Goal: Task Accomplishment & Management: Manage account settings

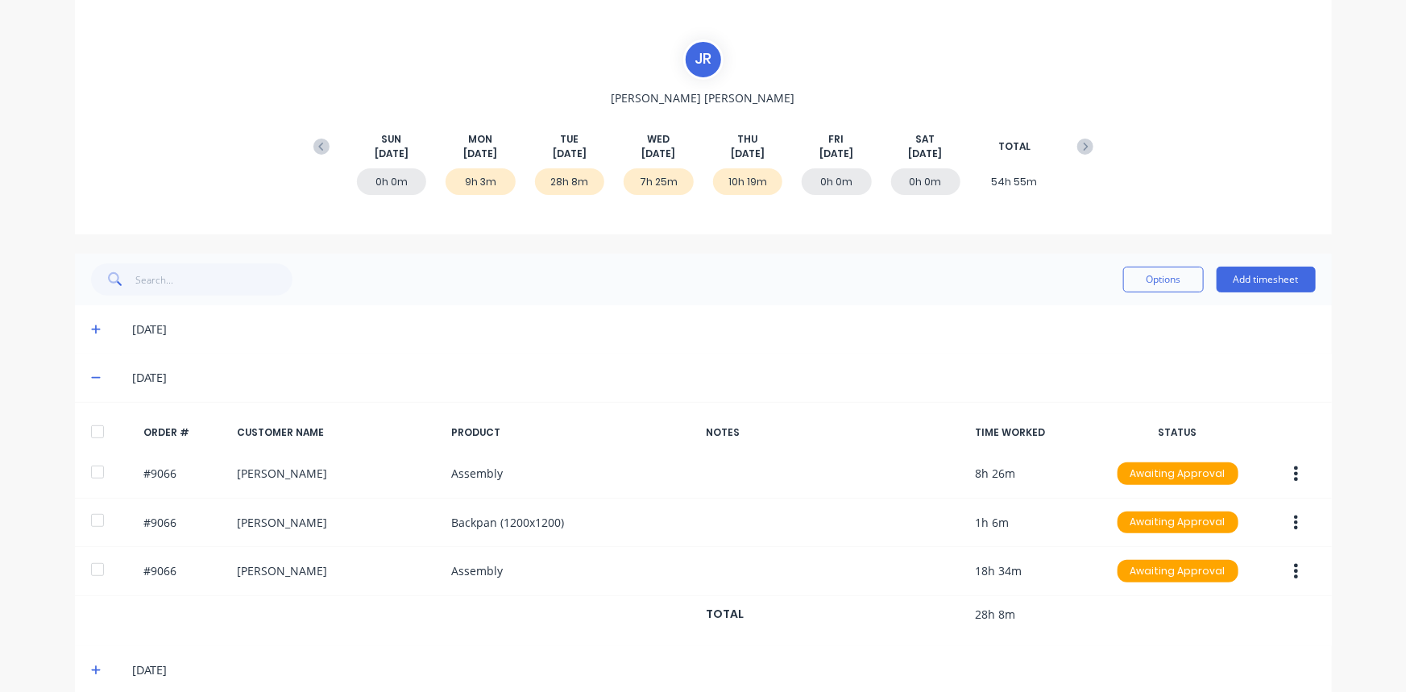
scroll to position [117, 0]
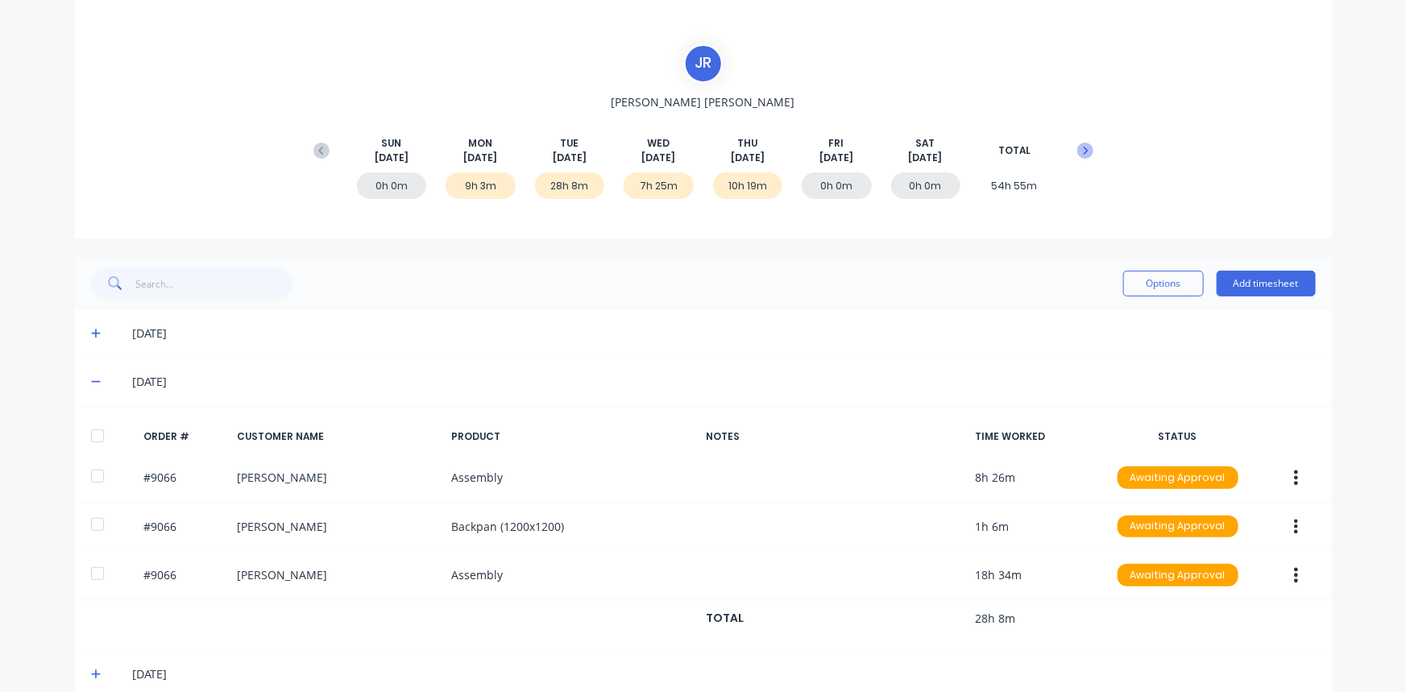
click at [1088, 151] on button at bounding box center [1085, 150] width 32 height 29
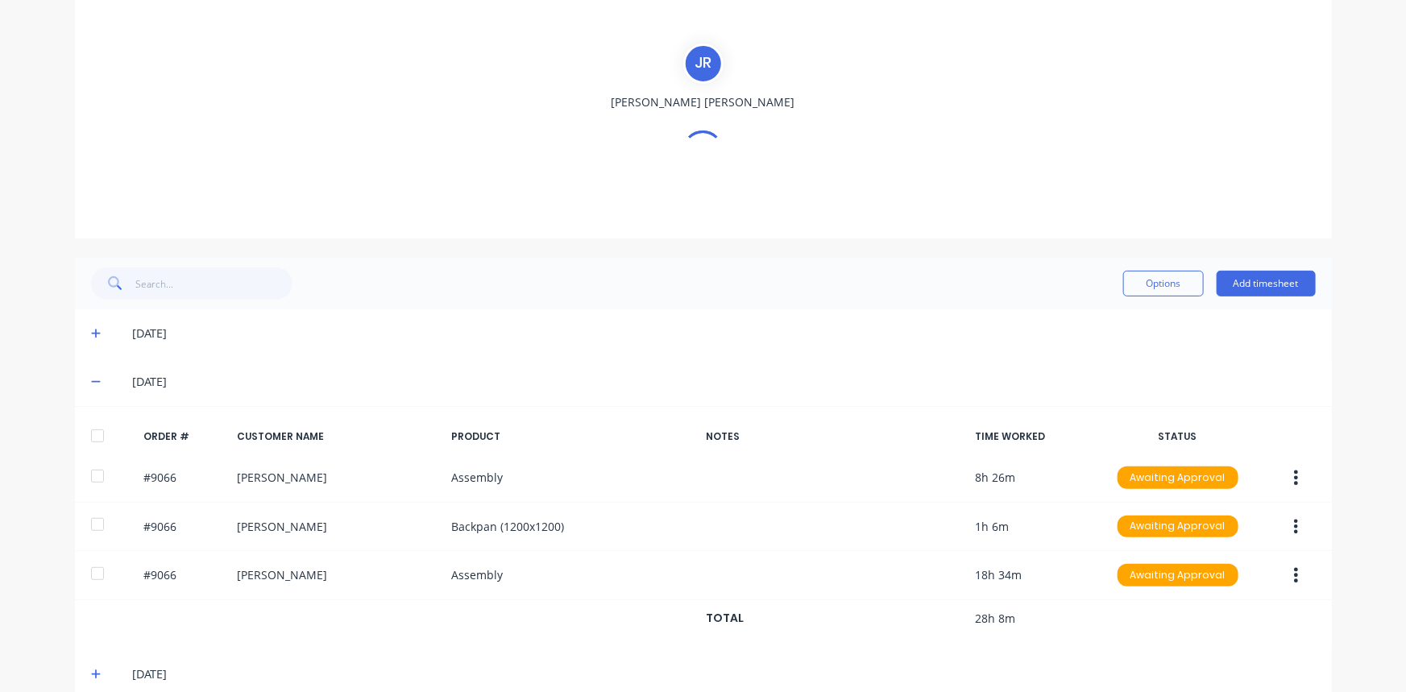
scroll to position [158, 0]
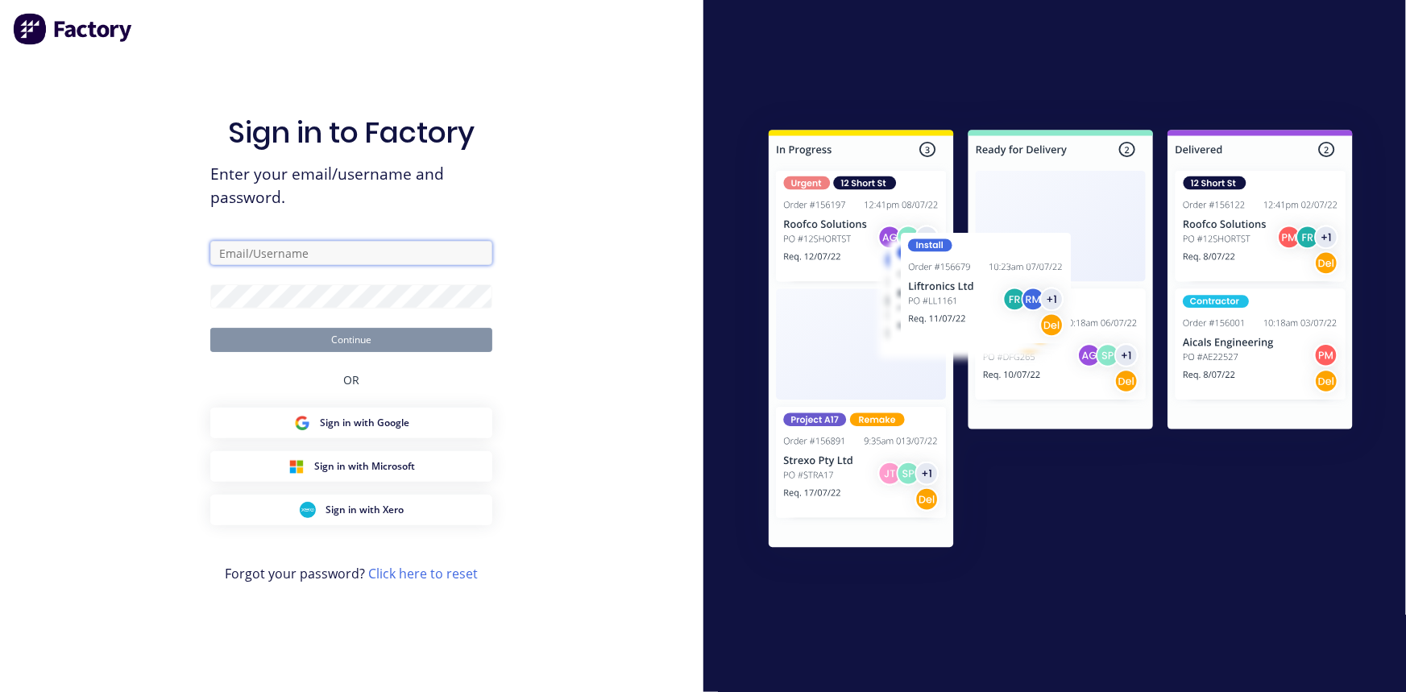
type input "[EMAIL_ADDRESS][DOMAIN_NAME]"
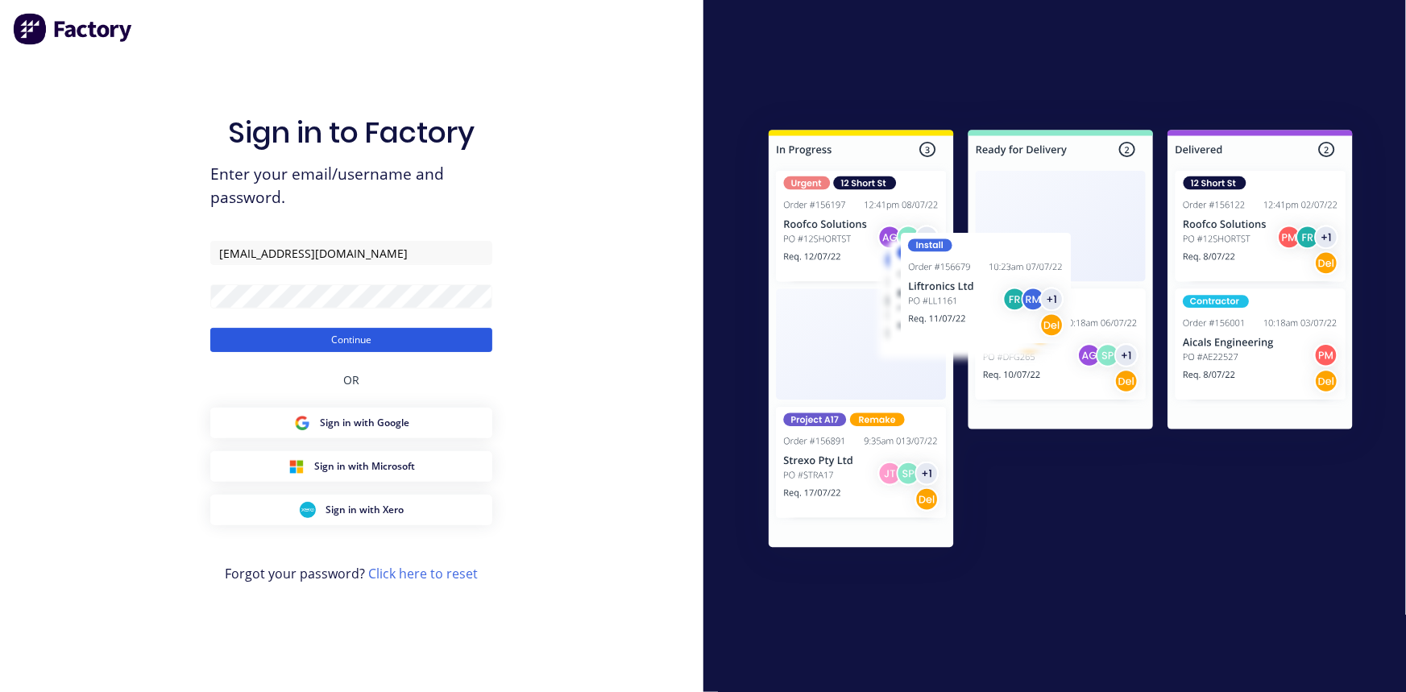
click at [396, 342] on button "Continue" at bounding box center [351, 340] width 282 height 24
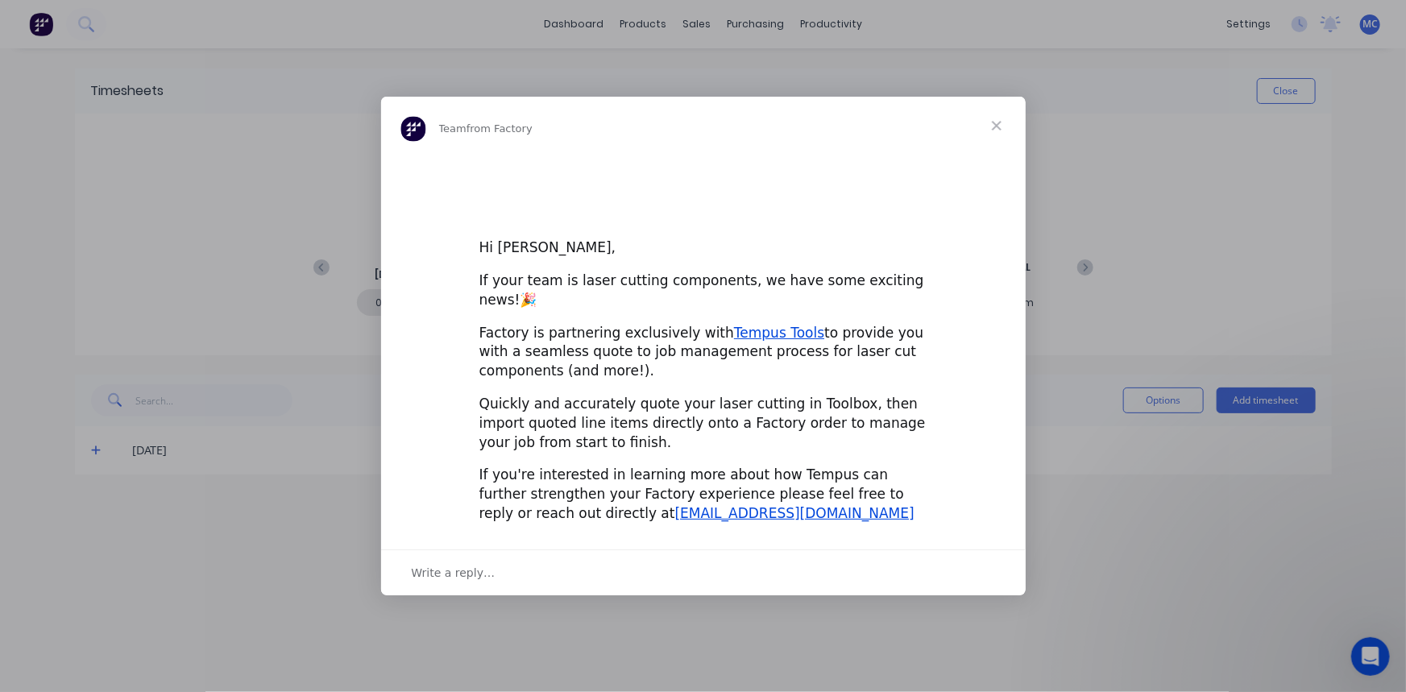
click at [998, 136] on span "Close" at bounding box center [997, 126] width 58 height 58
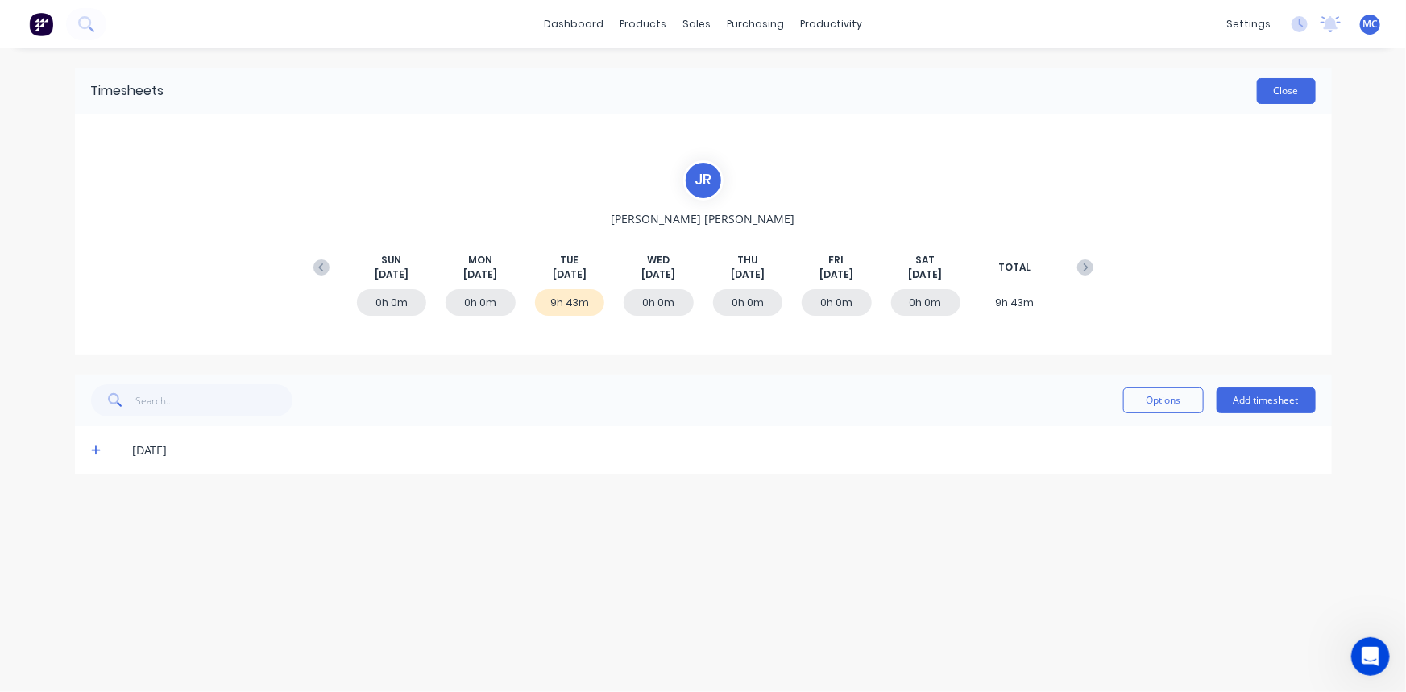
click at [1296, 97] on button "Close" at bounding box center [1286, 91] width 59 height 26
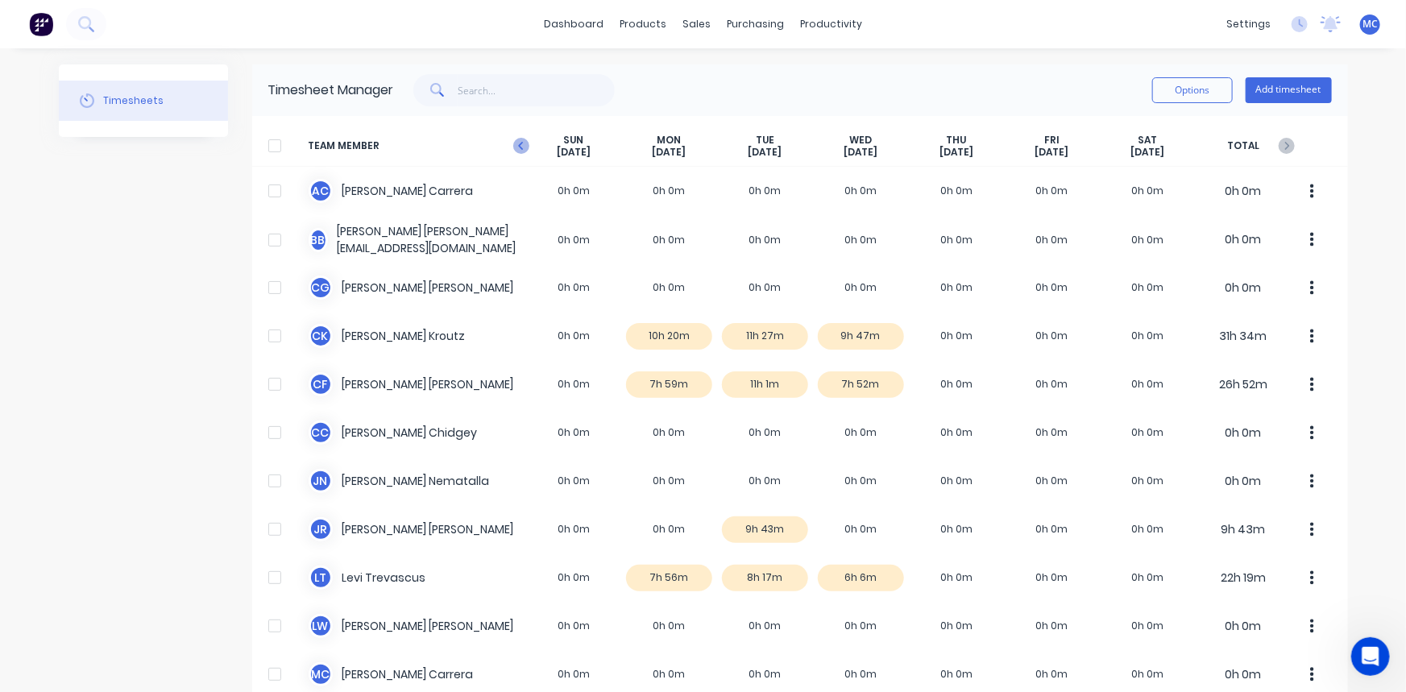
click at [521, 144] on icon "button" at bounding box center [521, 146] width 16 height 16
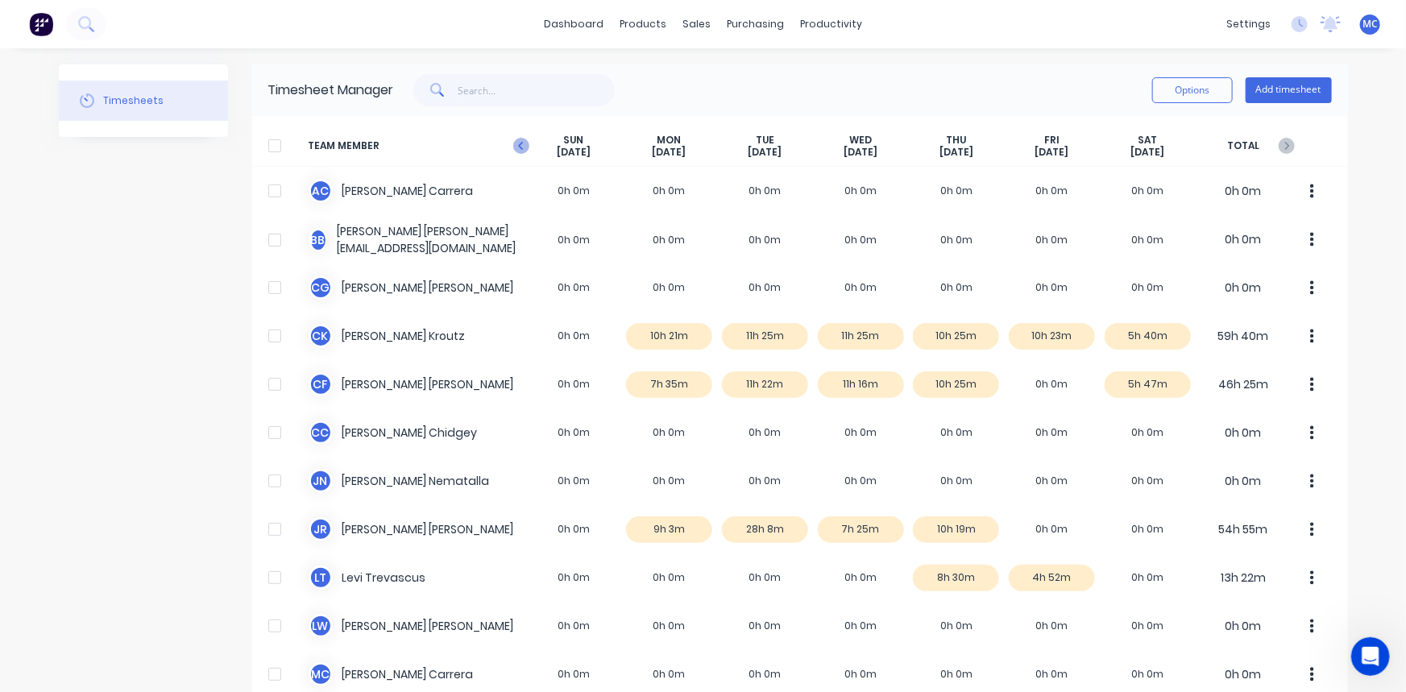
click at [517, 147] on icon "button" at bounding box center [521, 146] width 16 height 16
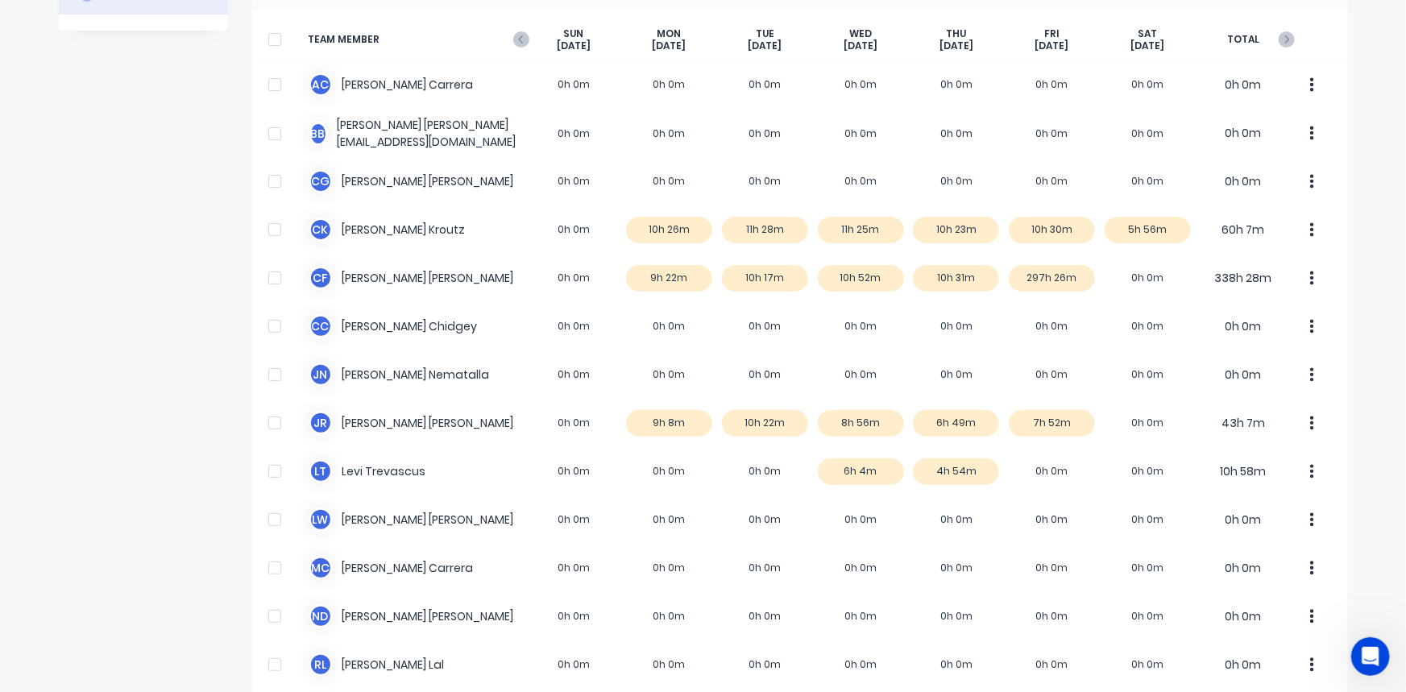
scroll to position [146, 0]
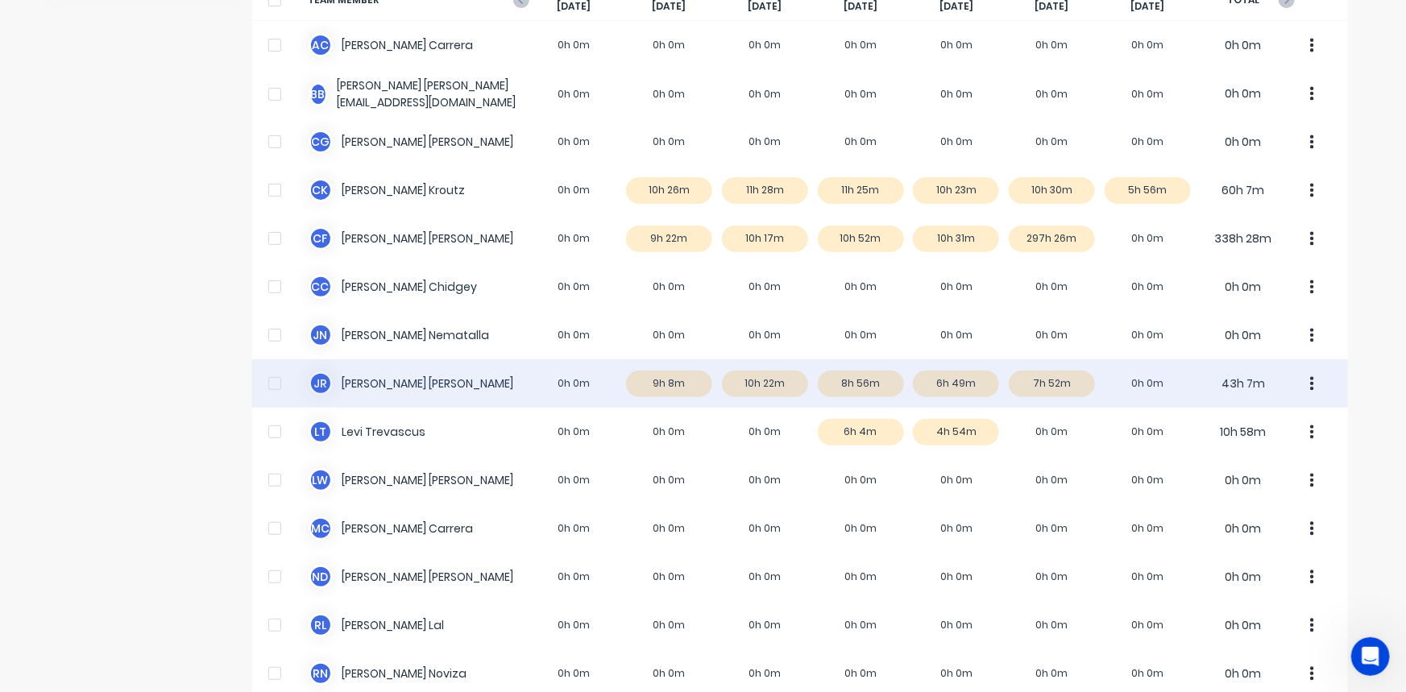
click at [378, 380] on div "J R [PERSON_NAME] 0h 0m 9h 8m 10h 22m 8h 56m 6h 49m 7h 52m 0h 0m 43h 7m" at bounding box center [800, 383] width 1096 height 48
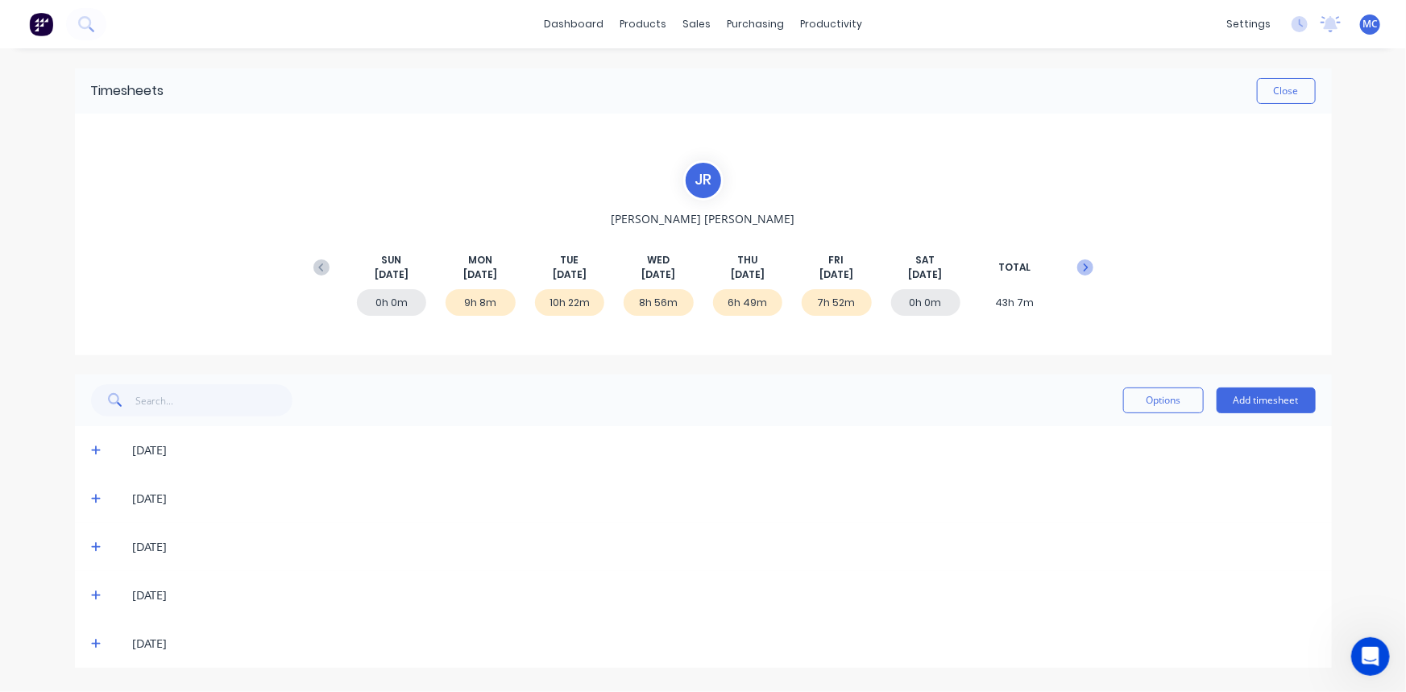
click at [1085, 264] on icon at bounding box center [1085, 267] width 5 height 8
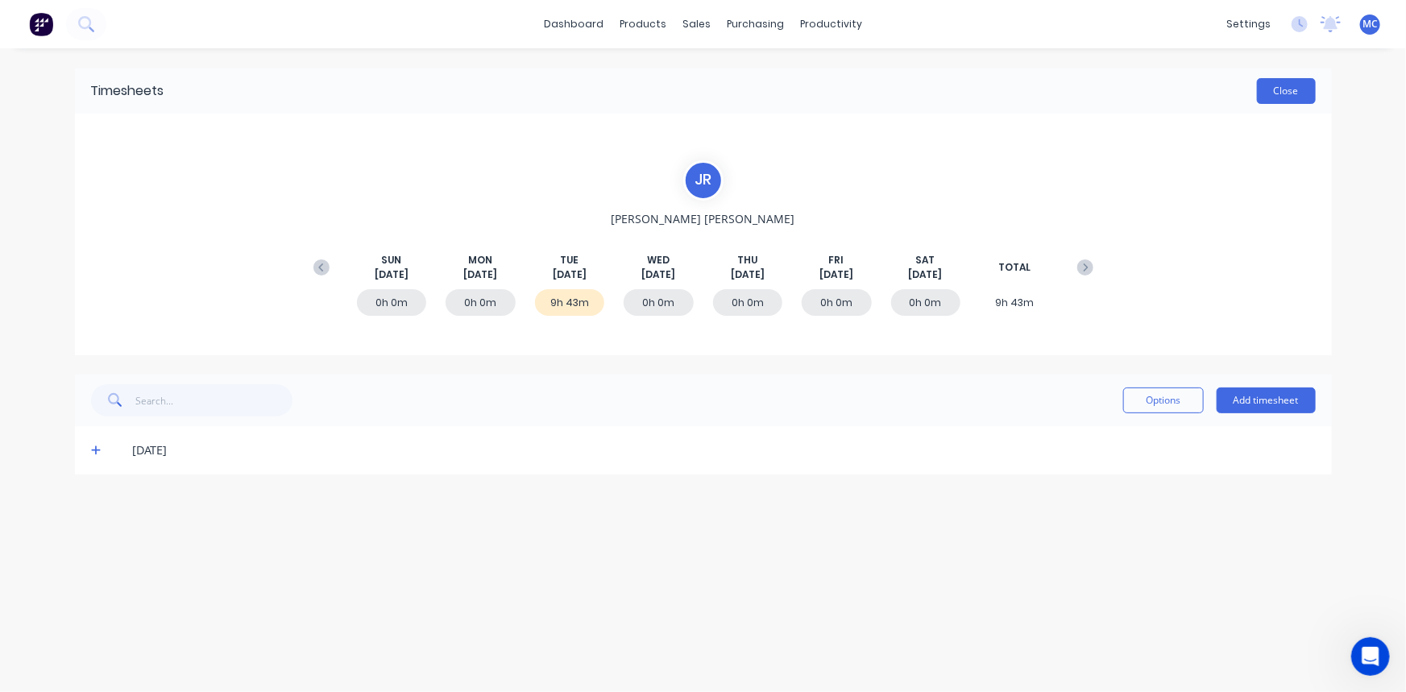
click at [1264, 97] on button "Close" at bounding box center [1286, 91] width 59 height 26
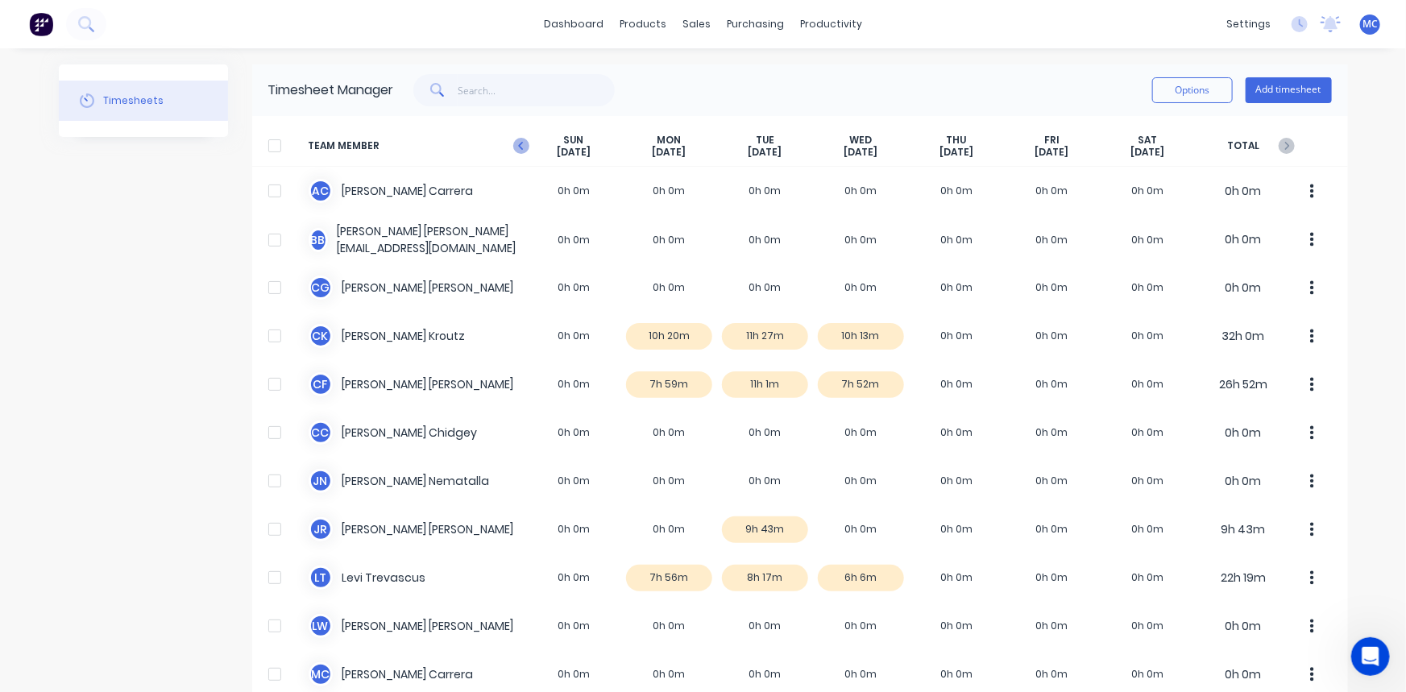
click at [518, 144] on icon "button" at bounding box center [521, 146] width 16 height 16
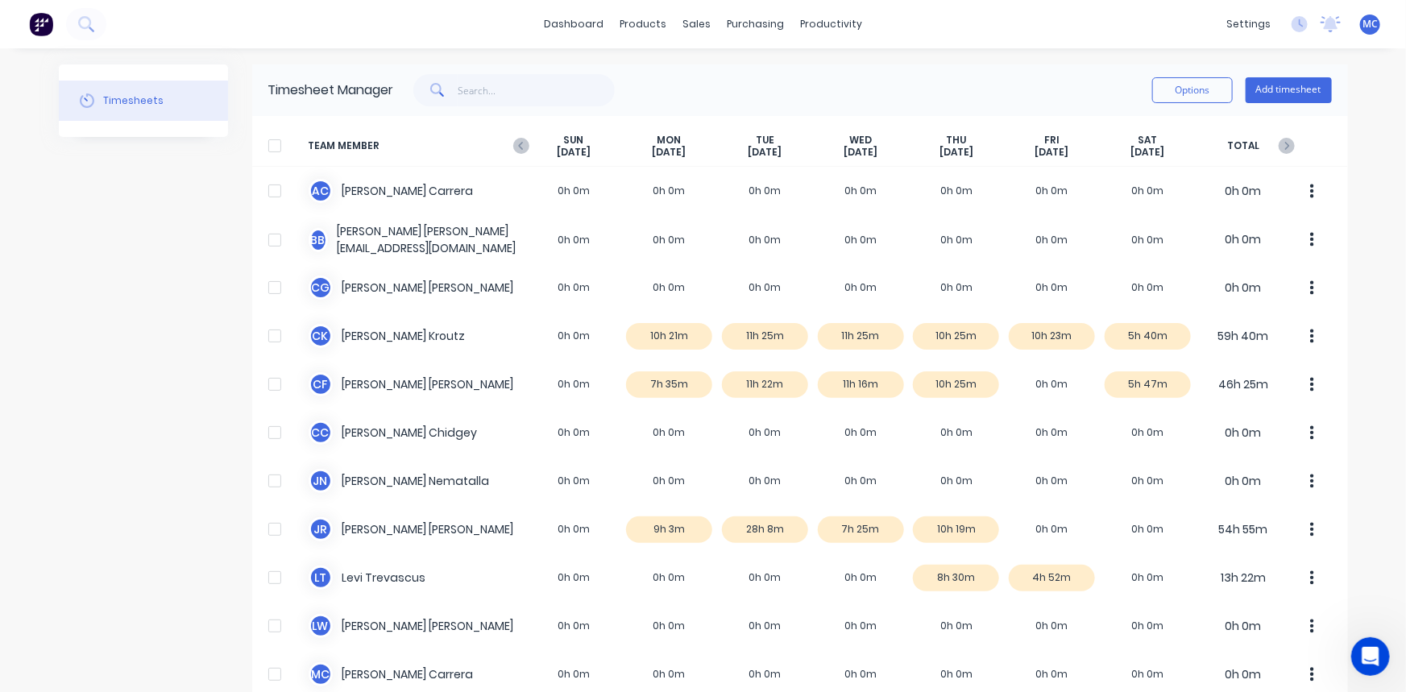
click at [518, 144] on icon "button" at bounding box center [521, 146] width 16 height 16
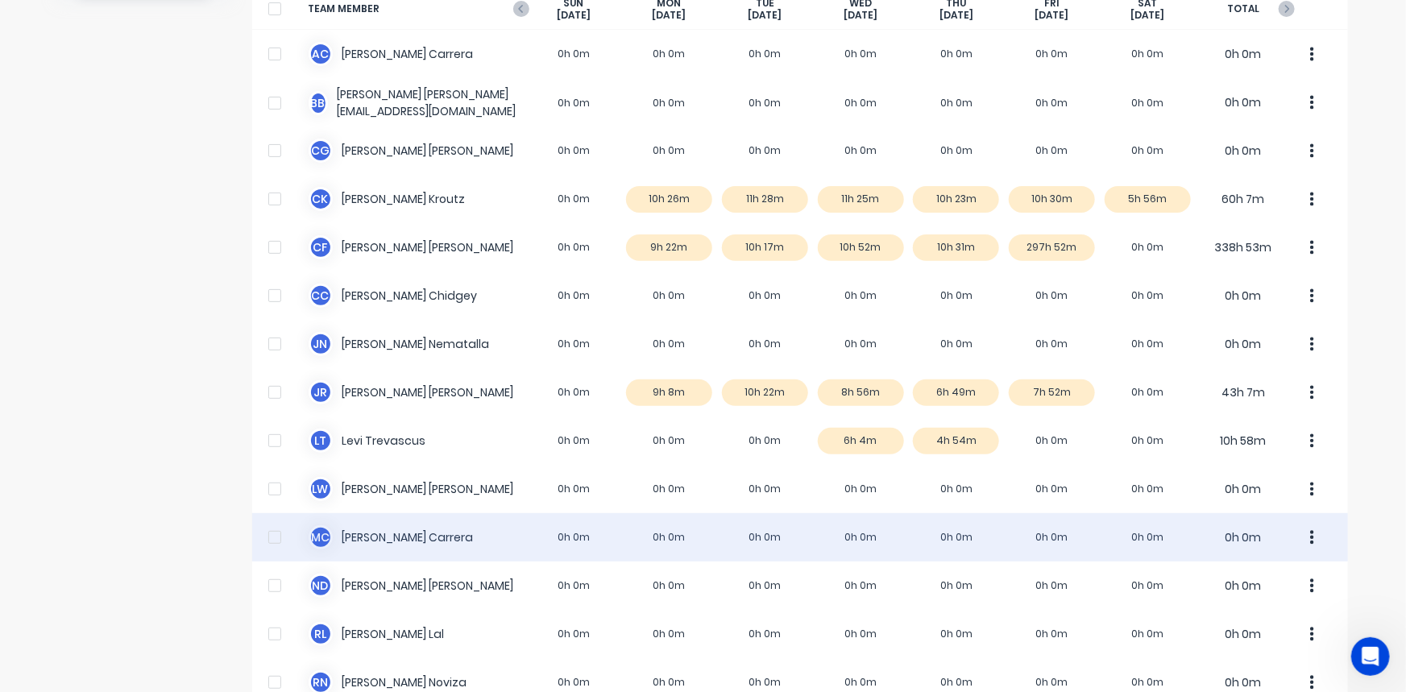
scroll to position [127, 0]
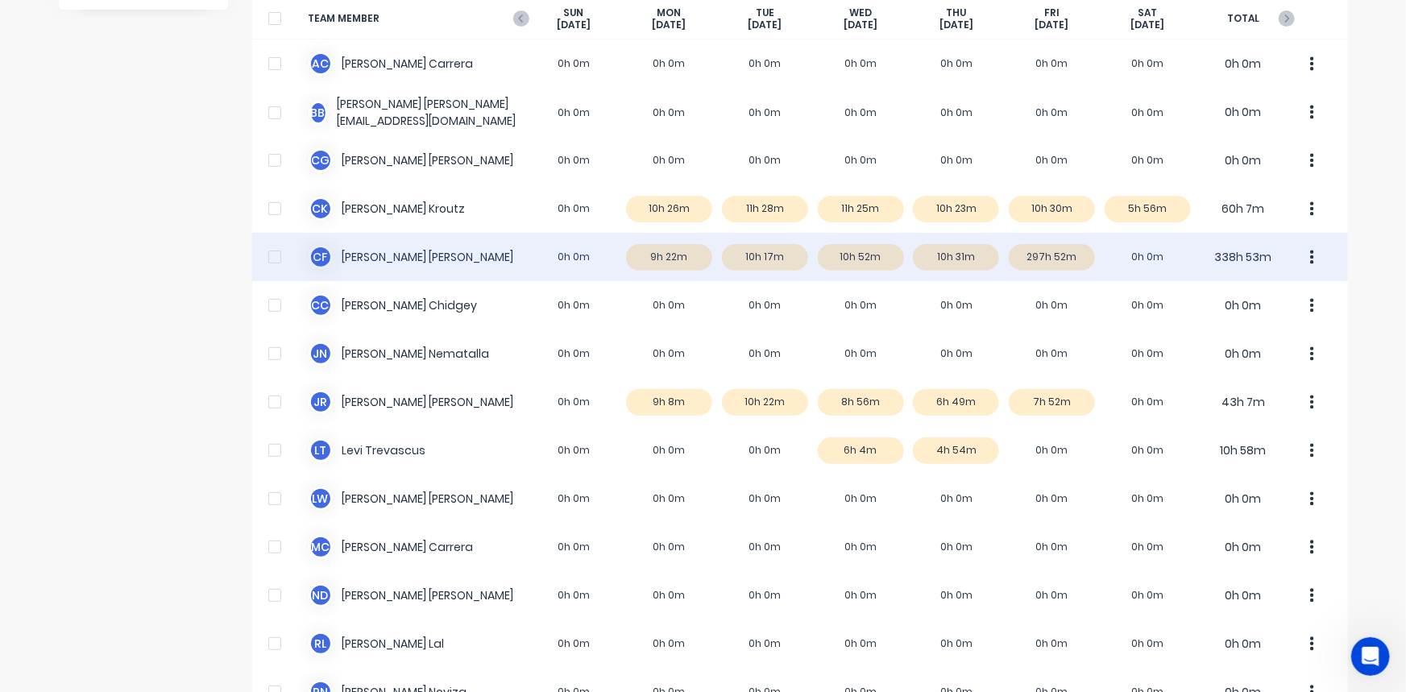
click at [361, 259] on div "C F [PERSON_NAME] 0h 0m 9h 22m 10h 17m 10h 52m 10h 31m 297h 52m 0h 0m 338h 53m" at bounding box center [800, 257] width 1096 height 48
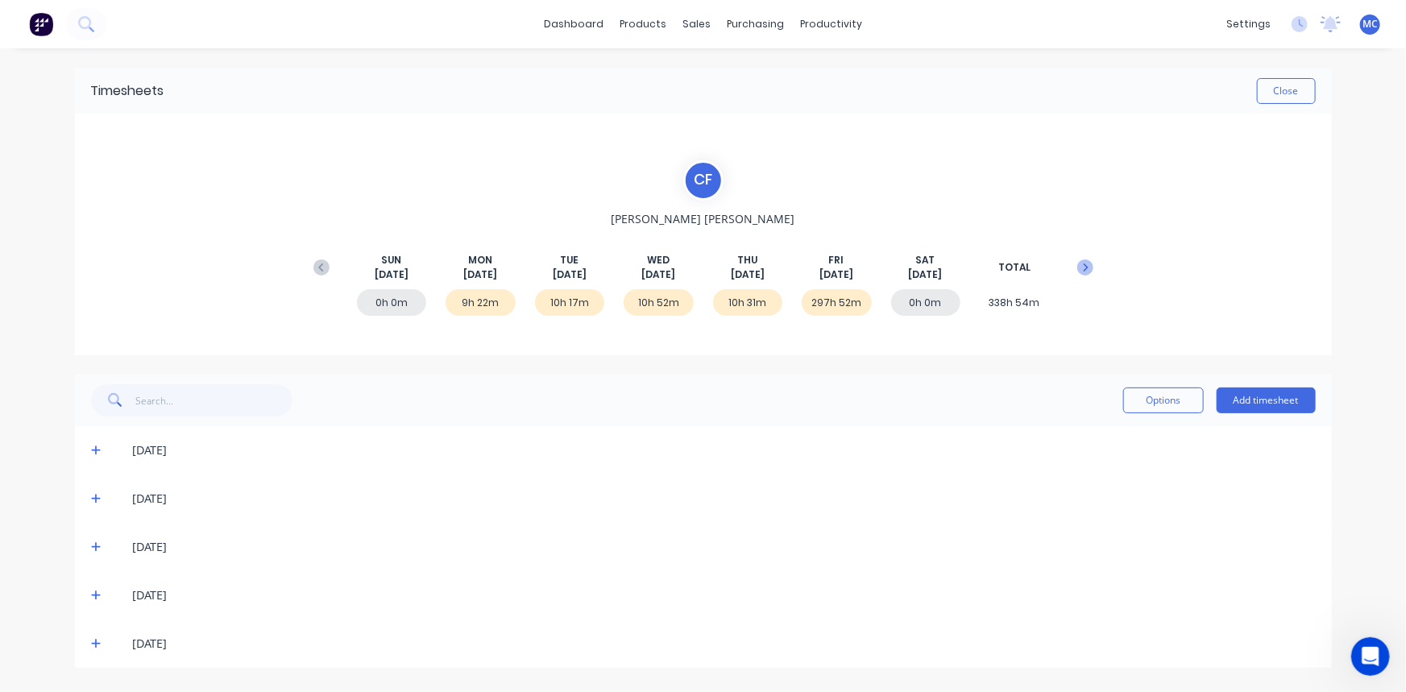
click at [1085, 267] on icon at bounding box center [1085, 267] width 16 height 16
click at [1080, 265] on icon at bounding box center [1085, 267] width 16 height 16
click at [323, 273] on icon at bounding box center [321, 267] width 16 height 16
